Goal: Find specific page/section

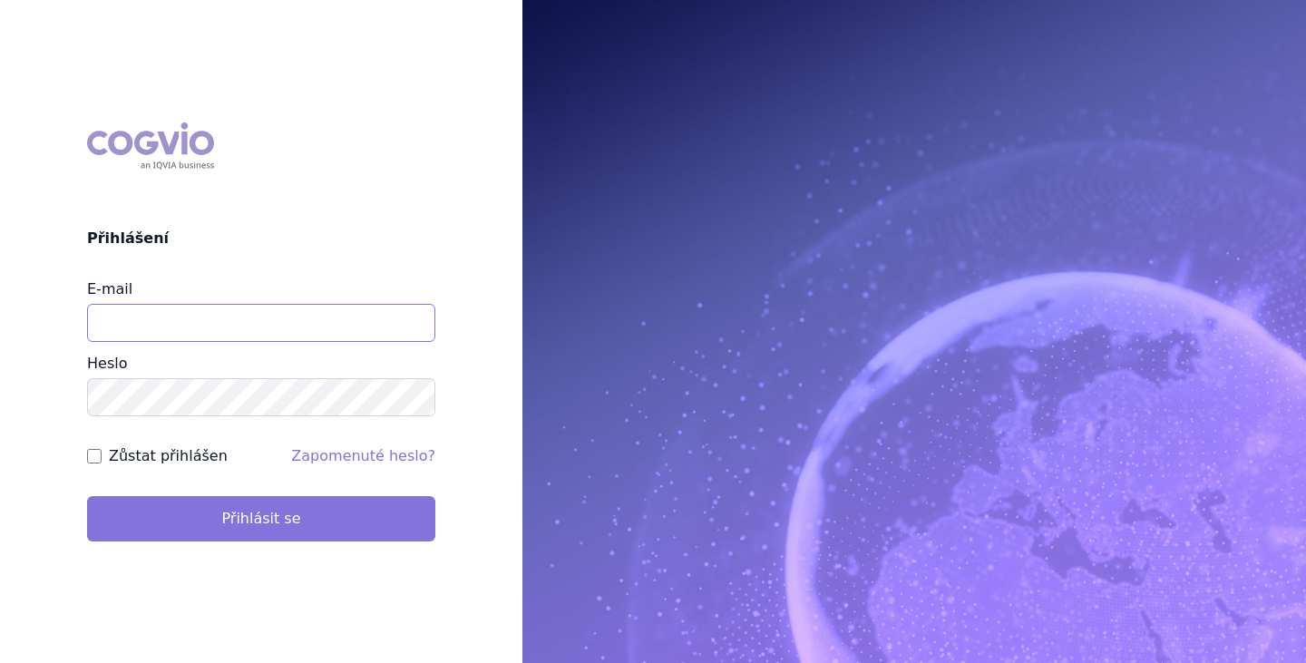
type input "[EMAIL_ADDRESS][DOMAIN_NAME]"
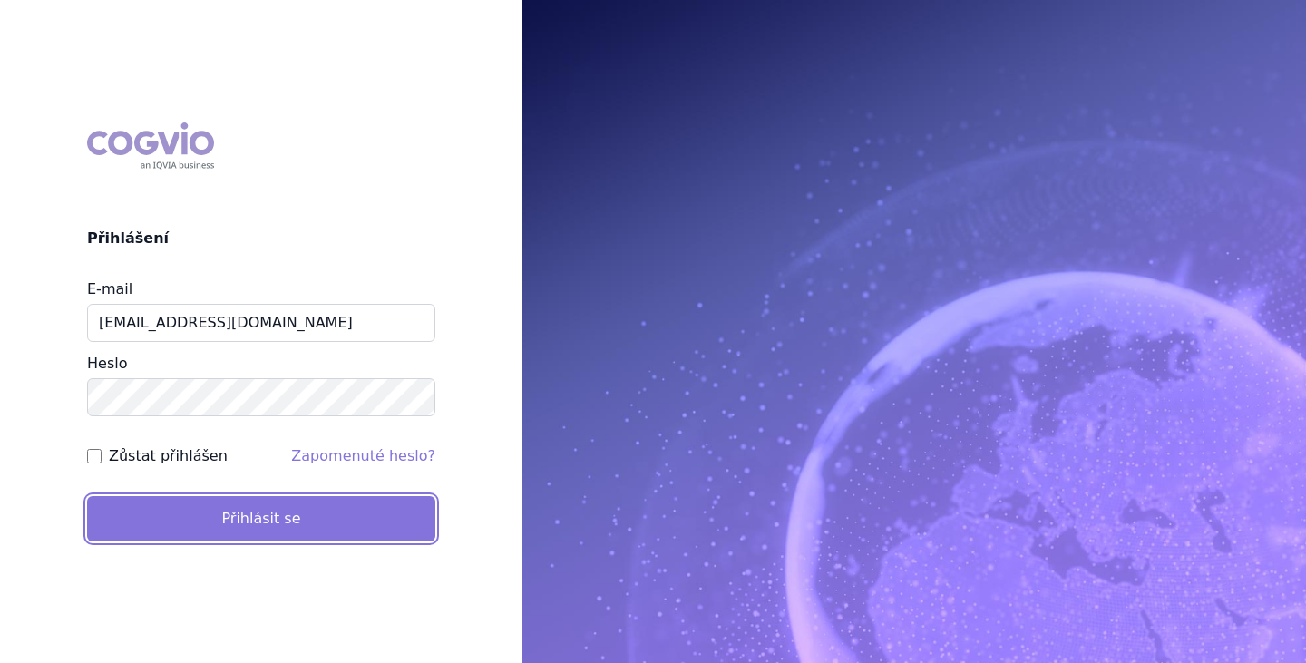
click at [298, 531] on button "Přihlásit se" at bounding box center [261, 518] width 348 height 45
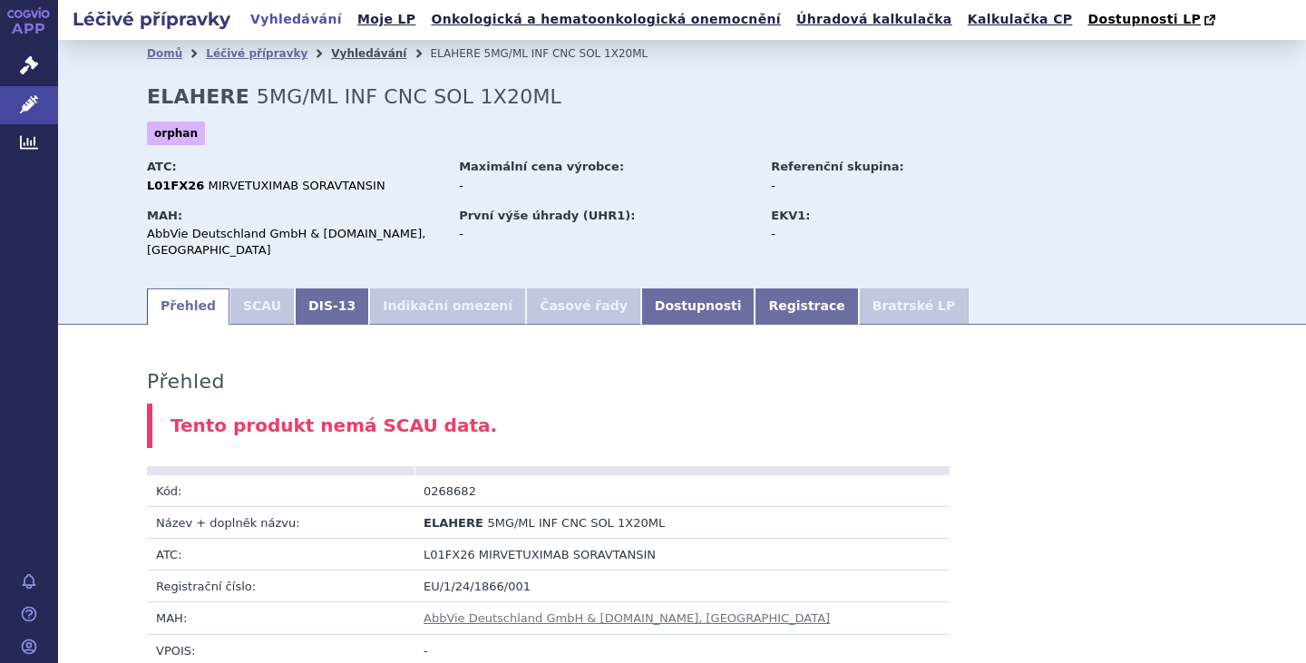
click at [331, 51] on link "Vyhledávání" at bounding box center [368, 53] width 75 height 13
